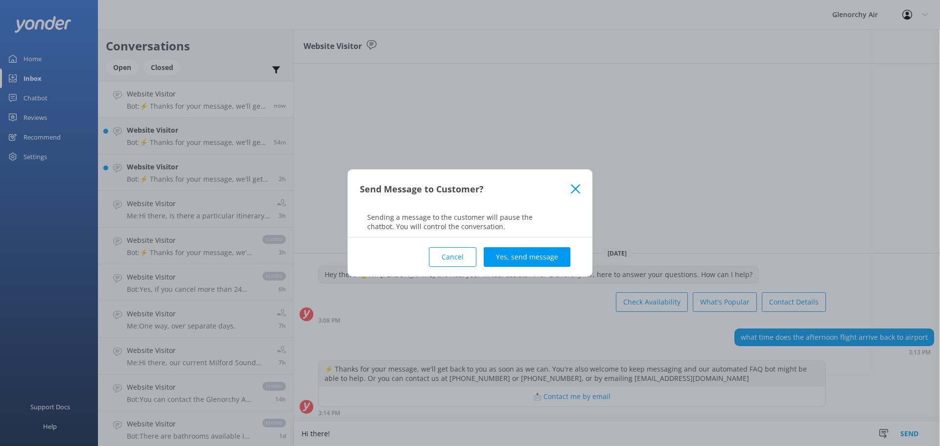
type textarea "Hi there!"
click at [533, 253] on button "Yes, send message" at bounding box center [526, 257] width 87 height 20
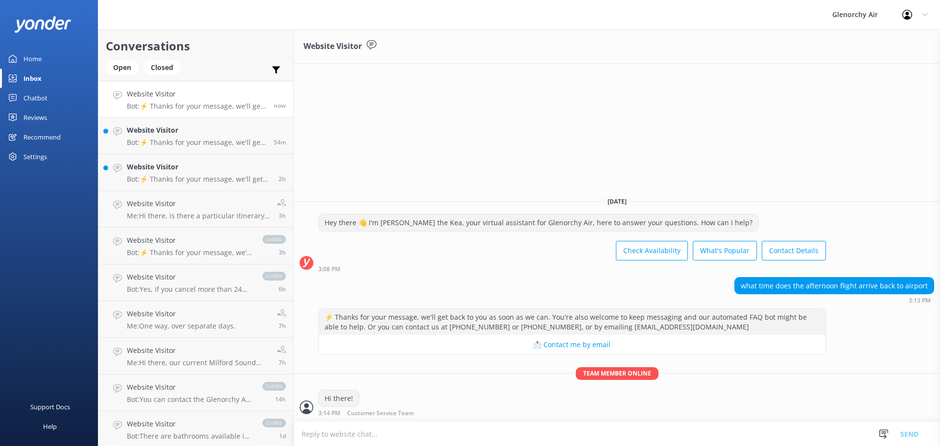
click at [397, 438] on textarea at bounding box center [617, 434] width 646 height 24
type textarea "The 1:30pm Fly | Cruise | Fly lands back around 6pm"
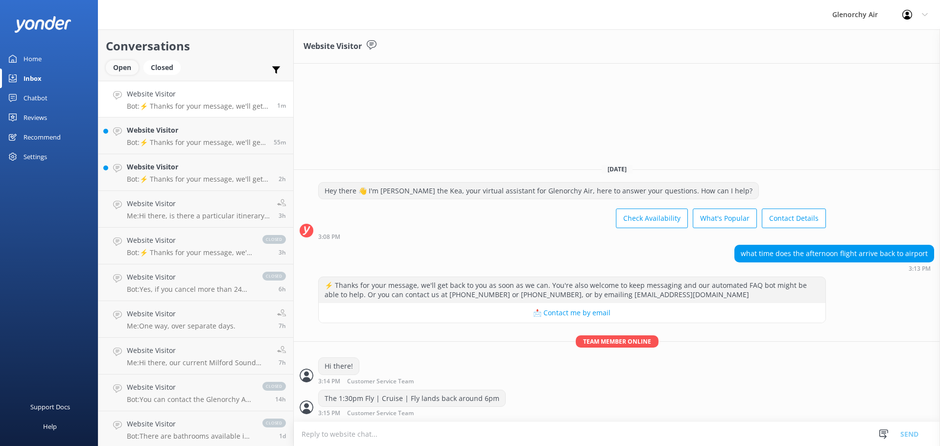
click at [125, 73] on div "Open" at bounding box center [122, 67] width 33 height 15
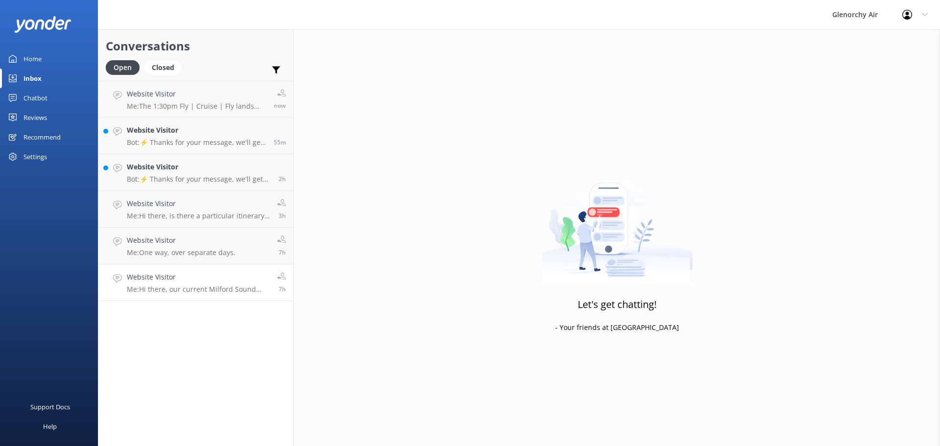
click at [204, 281] on h4 "Website Visitor" at bounding box center [198, 277] width 143 height 11
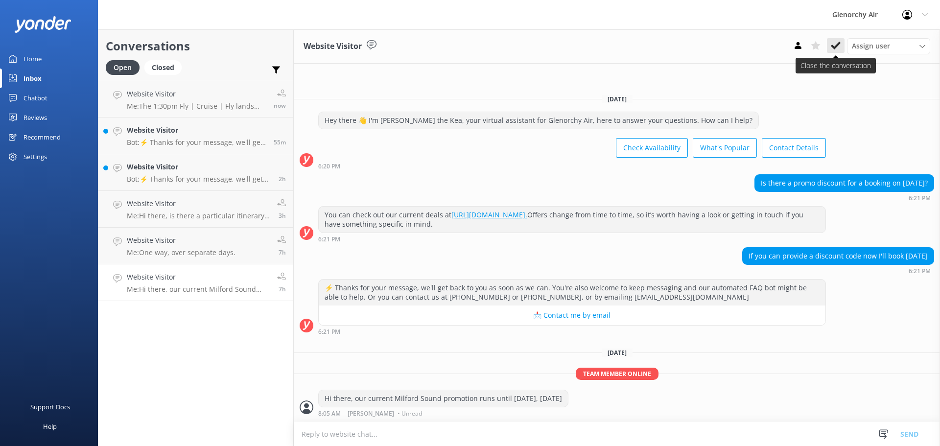
click at [828, 44] on button at bounding box center [835, 45] width 18 height 15
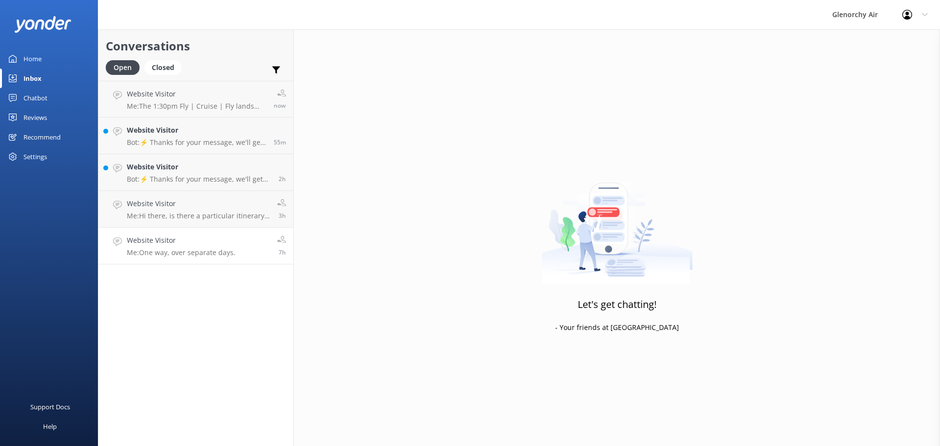
click at [190, 248] on div "Website Visitor Me: One way, over separate days." at bounding box center [181, 246] width 109 height 22
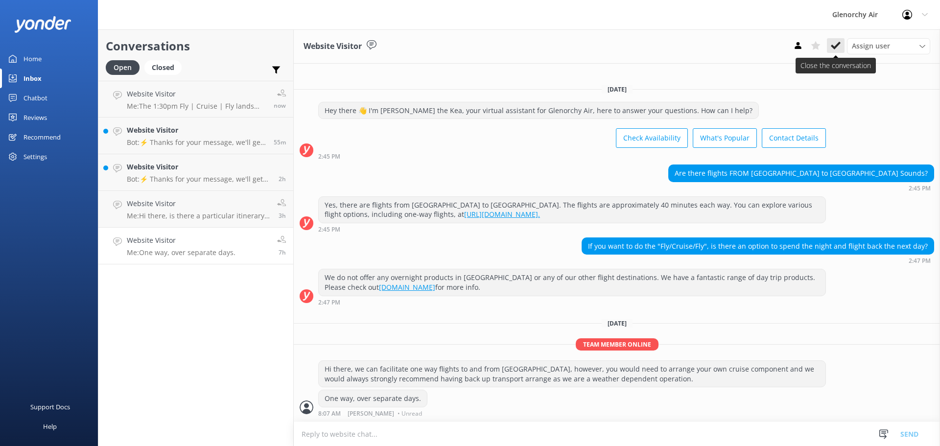
click at [826, 52] on button at bounding box center [835, 45] width 18 height 15
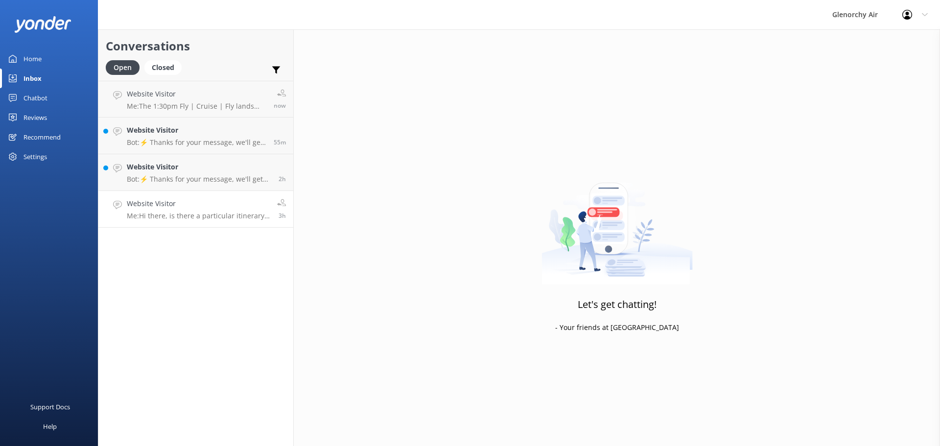
click at [160, 206] on h4 "Website Visitor" at bounding box center [198, 203] width 143 height 11
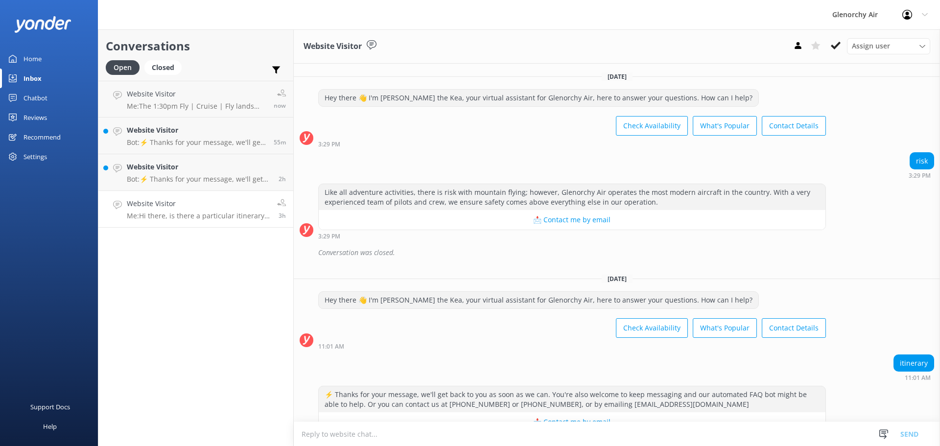
scroll to position [89, 0]
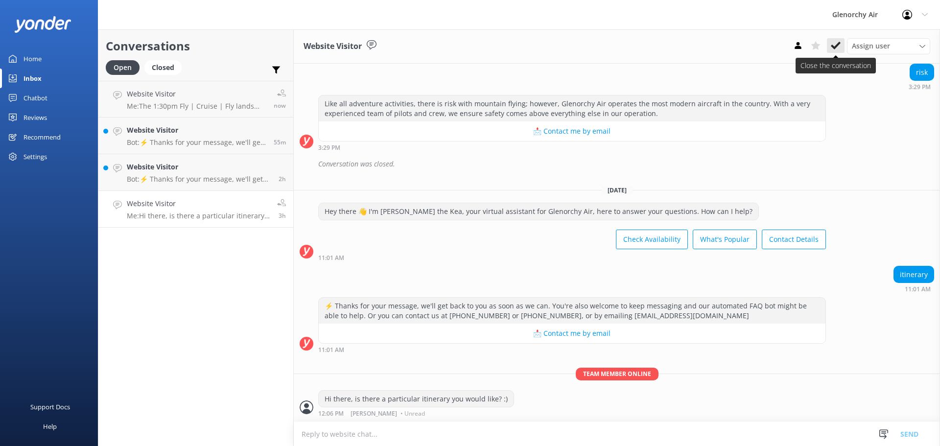
click at [832, 50] on icon at bounding box center [835, 46] width 10 height 10
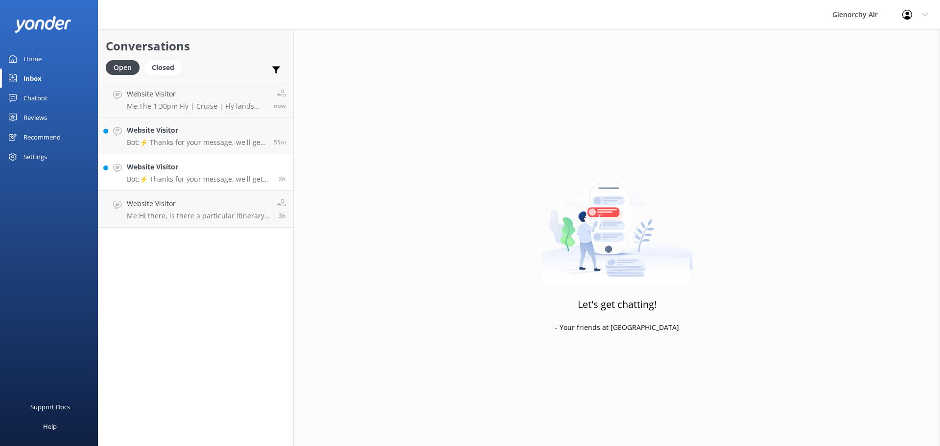
click at [161, 177] on p "Bot: ⚡ Thanks for your message, we'll get back to you as soon as we can. You're…" at bounding box center [199, 179] width 144 height 9
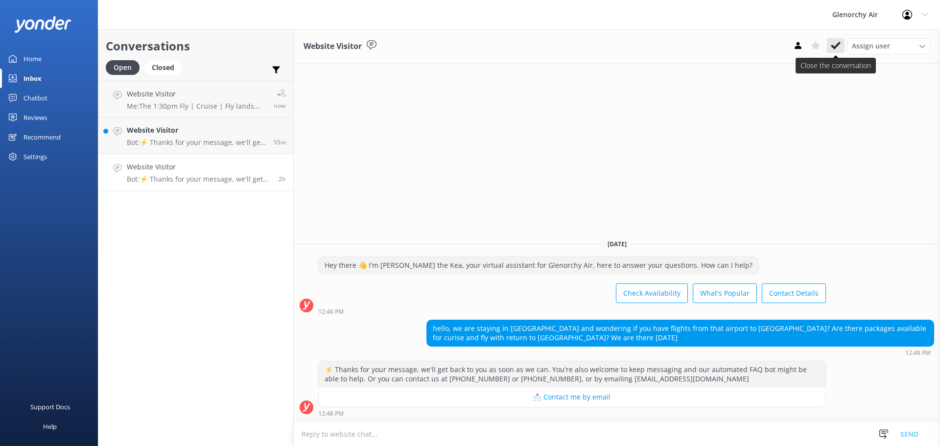
click at [842, 48] on button at bounding box center [835, 45] width 18 height 15
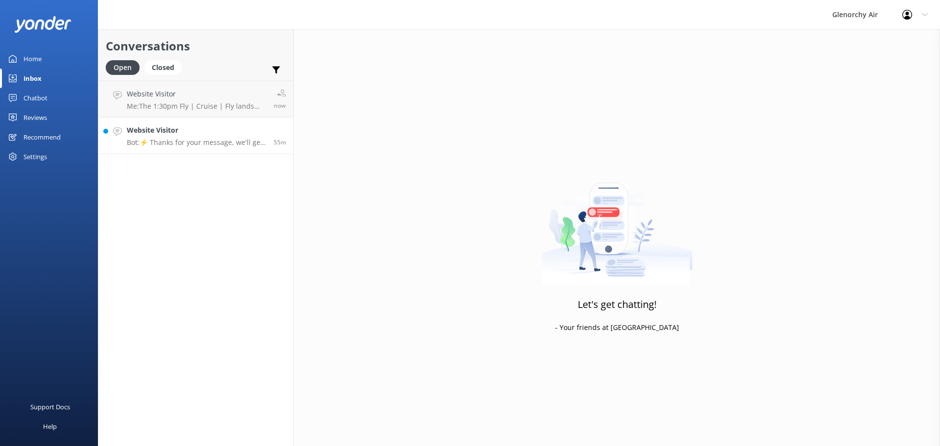
click at [219, 135] on h4 "Website Visitor" at bounding box center [196, 130] width 139 height 11
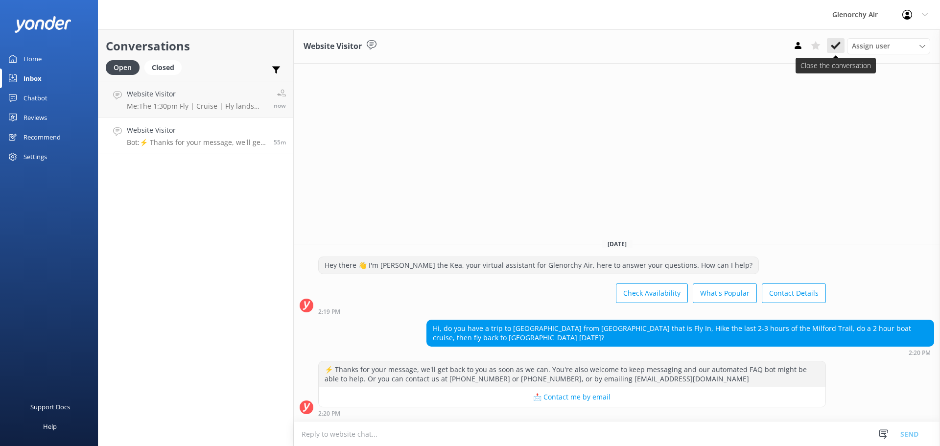
click at [831, 39] on button at bounding box center [835, 45] width 18 height 15
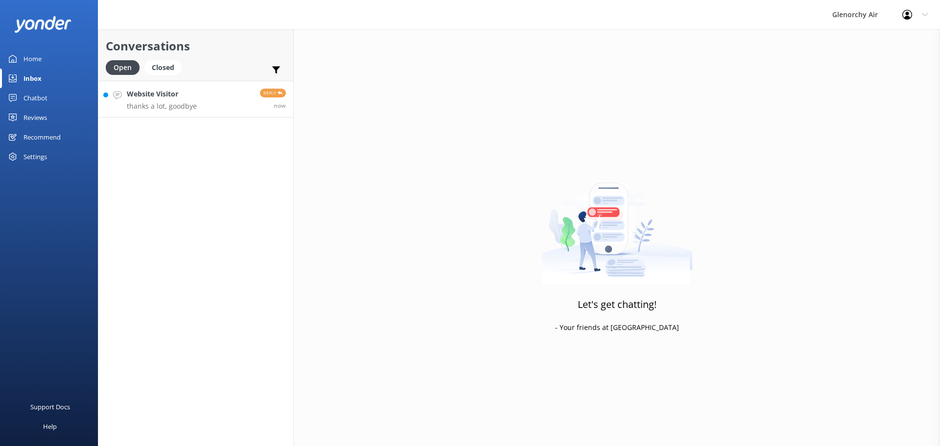
click at [130, 93] on h4 "Website Visitor" at bounding box center [162, 94] width 70 height 11
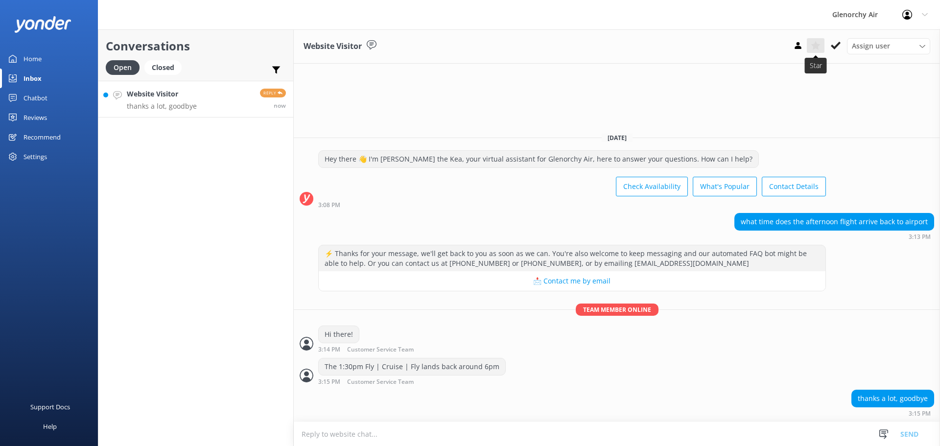
click at [824, 43] on button at bounding box center [815, 45] width 18 height 15
click at [841, 42] on button at bounding box center [835, 45] width 18 height 15
